Goal: Task Accomplishment & Management: Complete application form

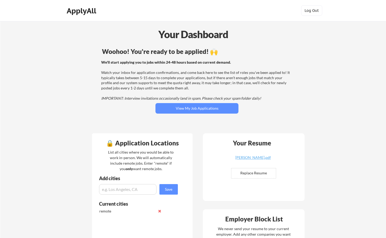
click at [265, 175] on input "file" at bounding box center [253, 174] width 45 height 10
type input "C:\fakepath\Delano Johnson - Dev.docx"
click at [226, 108] on button "View My Job Applications" at bounding box center [196, 108] width 83 height 11
click at [250, 177] on input "file" at bounding box center [253, 174] width 45 height 10
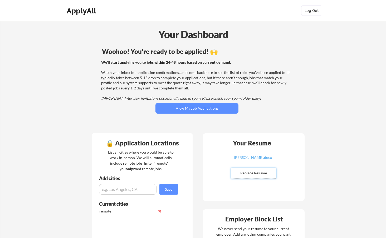
type input "C:\fakepath\[PERSON_NAME].pdf"
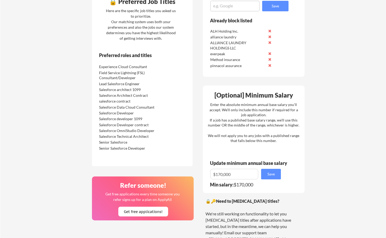
scroll to position [272, 0]
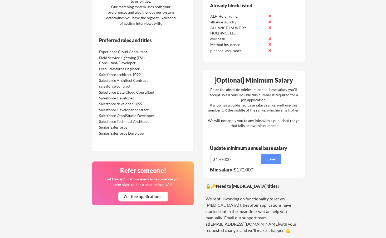
click at [306, 149] on div "🔒 Application Locations List all cities where you would be able to work in-pers…" at bounding box center [197, 79] width 221 height 445
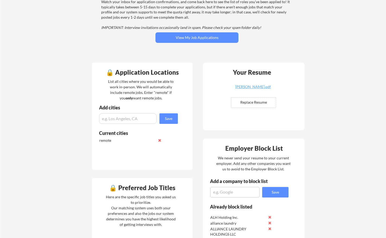
scroll to position [0, 0]
